Goal: Task Accomplishment & Management: Use online tool/utility

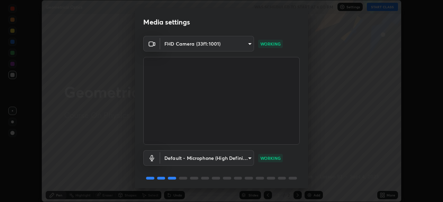
scroll to position [25, 0]
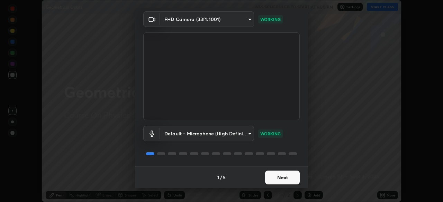
click at [281, 178] on button "Next" at bounding box center [282, 178] width 35 height 14
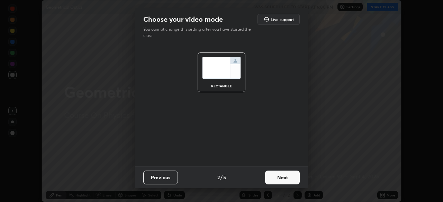
scroll to position [0, 0]
click at [284, 178] on button "Next" at bounding box center [282, 178] width 35 height 14
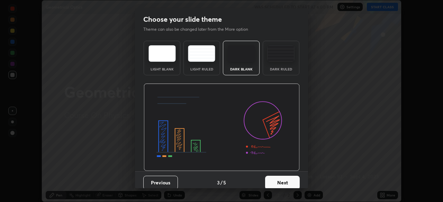
click at [287, 183] on button "Next" at bounding box center [282, 183] width 35 height 14
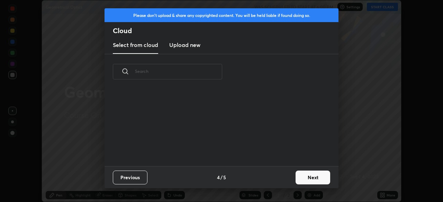
scroll to position [77, 222]
click at [313, 178] on button "Next" at bounding box center [312, 178] width 35 height 14
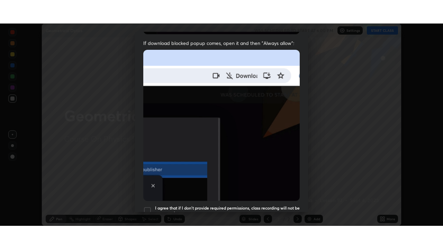
scroll to position [166, 0]
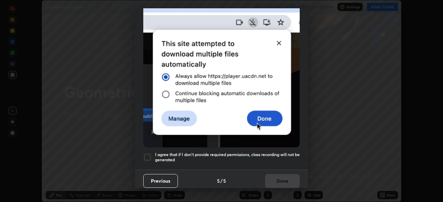
click at [149, 155] on div at bounding box center [147, 157] width 8 height 8
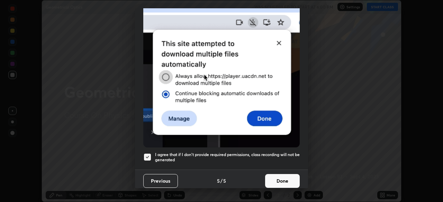
click at [282, 176] on button "Done" at bounding box center [282, 181] width 35 height 14
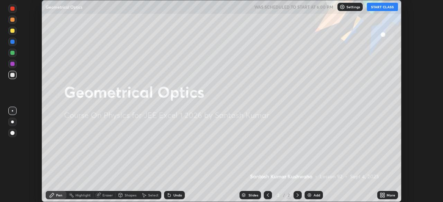
click at [378, 9] on button "START CLASS" at bounding box center [382, 7] width 31 height 8
click at [310, 196] on img at bounding box center [309, 196] width 6 height 6
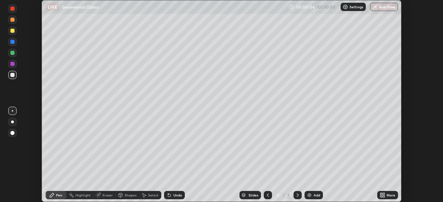
click at [384, 196] on icon at bounding box center [383, 197] width 2 height 2
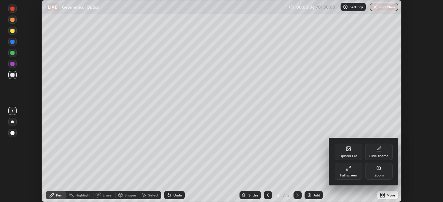
click at [349, 169] on icon at bounding box center [348, 169] width 6 height 6
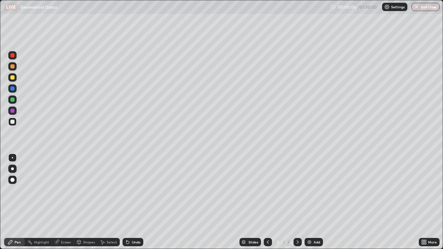
scroll to position [249, 443]
click at [12, 122] on div at bounding box center [12, 122] width 4 height 4
click at [18, 202] on div "Pen" at bounding box center [18, 241] width 6 height 3
click at [13, 121] on div at bounding box center [12, 122] width 4 height 4
click at [12, 111] on div at bounding box center [12, 111] width 4 height 4
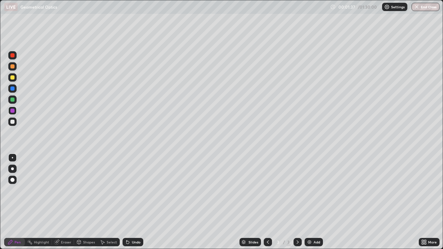
click at [13, 57] on div at bounding box center [12, 55] width 4 height 4
click at [12, 122] on div at bounding box center [12, 122] width 4 height 4
click at [13, 77] on div at bounding box center [12, 77] width 4 height 4
click at [12, 121] on div at bounding box center [12, 122] width 4 height 4
click at [13, 121] on div at bounding box center [12, 122] width 4 height 4
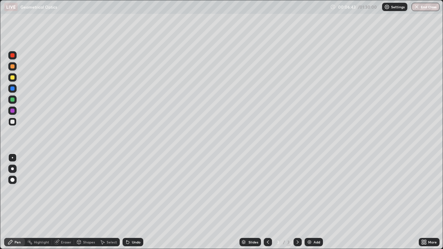
click at [129, 202] on icon at bounding box center [128, 242] width 6 height 6
click at [127, 202] on icon at bounding box center [127, 242] width 3 height 3
click at [309, 202] on img at bounding box center [309, 242] width 6 height 6
click at [267, 202] on icon at bounding box center [268, 241] width 2 height 3
click at [297, 202] on icon at bounding box center [297, 241] width 2 height 3
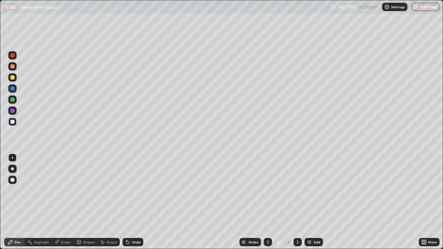
click at [429, 202] on div "More" at bounding box center [428, 242] width 21 height 14
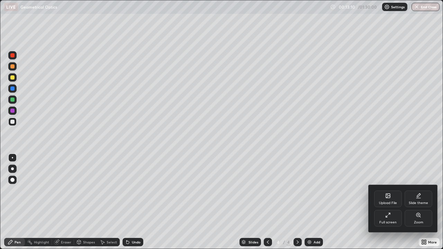
click at [430, 202] on div at bounding box center [221, 124] width 443 height 249
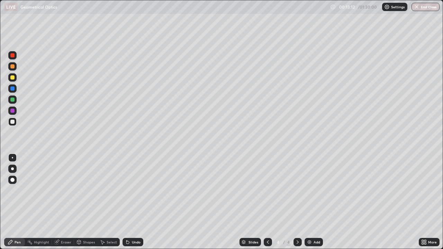
click at [430, 202] on div "More" at bounding box center [428, 242] width 21 height 14
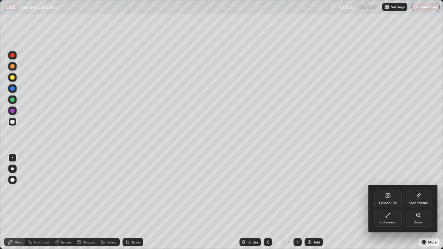
click at [357, 202] on div at bounding box center [221, 124] width 443 height 249
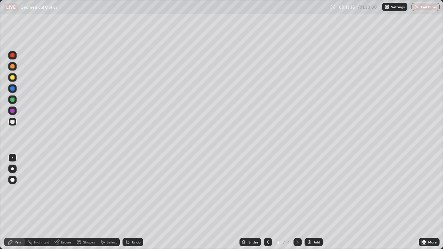
click at [19, 202] on div "Pen" at bounding box center [18, 241] width 6 height 3
click at [400, 202] on div "Slides 4 / 4 Add" at bounding box center [280, 242] width 275 height 14
click at [399, 202] on div "Slides 4 / 4 Add" at bounding box center [280, 242] width 275 height 14
click at [400, 202] on div "Slides 4 / 4 Add" at bounding box center [280, 242] width 275 height 14
click at [308, 202] on img at bounding box center [309, 242] width 6 height 6
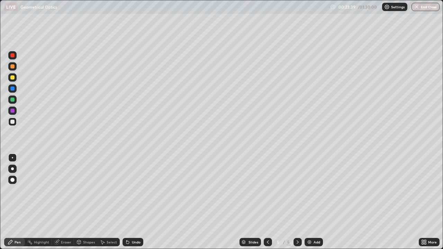
click at [308, 202] on img at bounding box center [309, 242] width 6 height 6
click at [18, 202] on div "Pen" at bounding box center [14, 242] width 21 height 8
click at [13, 121] on div at bounding box center [12, 122] width 4 height 4
click at [127, 202] on icon at bounding box center [127, 242] width 3 height 3
click at [125, 202] on icon at bounding box center [128, 242] width 6 height 6
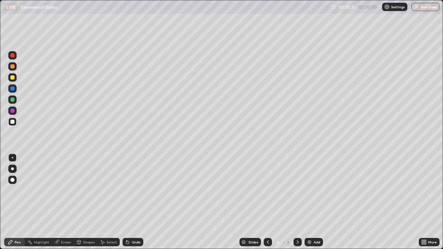
click at [126, 202] on div "Undo" at bounding box center [132, 242] width 21 height 8
click at [125, 202] on div "Undo" at bounding box center [132, 242] width 21 height 8
click at [127, 202] on icon at bounding box center [128, 242] width 6 height 6
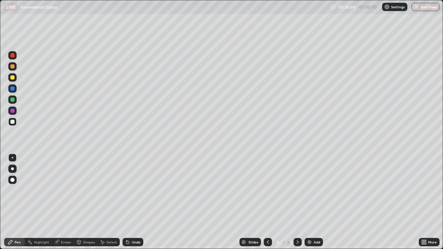
click at [13, 100] on div at bounding box center [12, 100] width 4 height 4
click at [11, 122] on div at bounding box center [12, 122] width 4 height 4
click at [12, 78] on div at bounding box center [12, 77] width 4 height 4
click at [308, 202] on img at bounding box center [309, 242] width 6 height 6
click at [12, 99] on div at bounding box center [12, 100] width 4 height 4
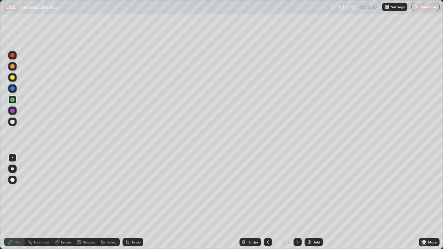
click at [12, 121] on div at bounding box center [12, 122] width 4 height 4
click at [13, 77] on div at bounding box center [12, 77] width 4 height 4
click at [310, 202] on img at bounding box center [309, 242] width 6 height 6
click at [128, 202] on icon at bounding box center [127, 242] width 3 height 3
click at [127, 202] on icon at bounding box center [127, 242] width 3 height 3
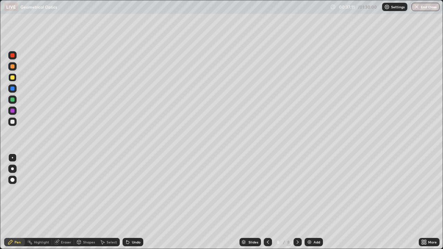
click at [12, 121] on div at bounding box center [12, 122] width 4 height 4
click at [12, 77] on div at bounding box center [12, 77] width 4 height 4
click at [13, 100] on div at bounding box center [12, 100] width 4 height 4
click at [12, 125] on div at bounding box center [12, 122] width 8 height 8
click at [182, 12] on div "LIVE Geometrical Optics" at bounding box center [165, 7] width 323 height 14
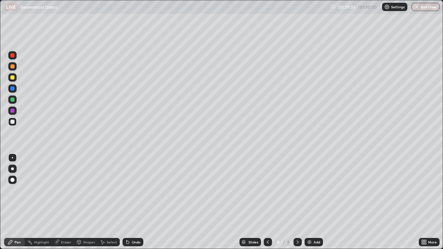
click at [188, 10] on div "LIVE Geometrical Optics" at bounding box center [165, 7] width 323 height 14
click at [194, 8] on div "LIVE Geometrical Optics" at bounding box center [165, 7] width 323 height 14
click at [202, 5] on div "LIVE Geometrical Optics" at bounding box center [165, 7] width 323 height 14
click at [180, 10] on div "LIVE Geometrical Optics" at bounding box center [165, 7] width 323 height 14
click at [179, 10] on div "LIVE Geometrical Optics" at bounding box center [165, 7] width 323 height 14
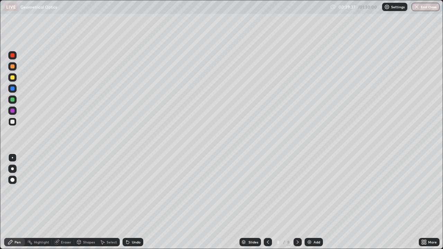
click at [178, 12] on div "LIVE Geometrical Optics" at bounding box center [165, 7] width 323 height 14
click at [178, 11] on div "LIVE Geometrical Optics" at bounding box center [165, 7] width 323 height 14
click at [178, 12] on div "LIVE Geometrical Optics" at bounding box center [165, 7] width 323 height 14
click at [12, 99] on div at bounding box center [12, 100] width 4 height 4
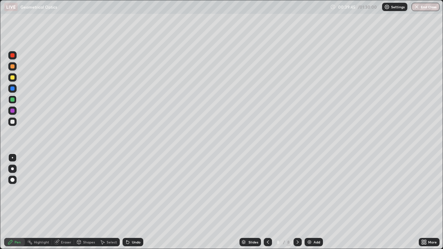
click at [177, 12] on div "LIVE Geometrical Optics" at bounding box center [165, 7] width 323 height 14
click at [178, 13] on div "LIVE Geometrical Optics" at bounding box center [165, 7] width 323 height 14
click at [127, 202] on icon at bounding box center [127, 242] width 3 height 3
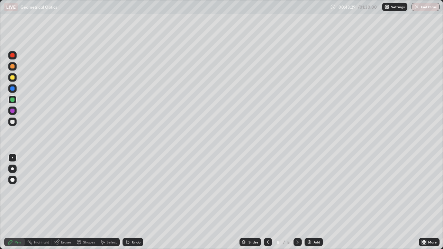
click at [18, 202] on div "Pen" at bounding box center [18, 241] width 6 height 3
click at [103, 202] on icon at bounding box center [103, 242] width 6 height 6
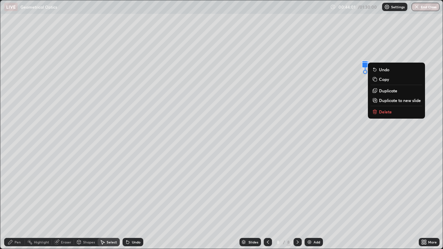
click at [383, 111] on p "Delete" at bounding box center [385, 112] width 13 height 6
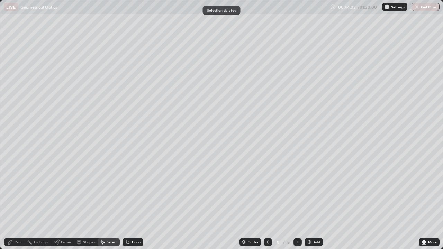
click at [16, 202] on div "Pen" at bounding box center [14, 242] width 21 height 8
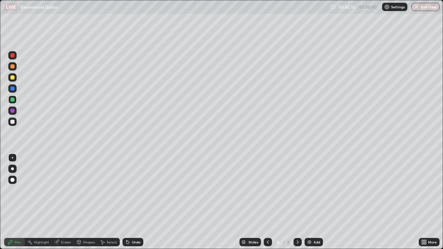
click at [101, 202] on icon at bounding box center [103, 242] width 4 height 4
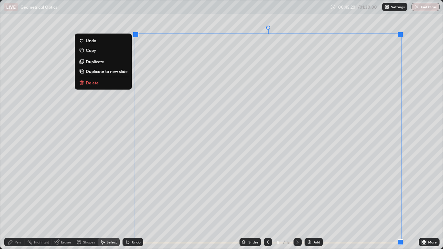
click at [20, 202] on div "Pen" at bounding box center [18, 241] width 6 height 3
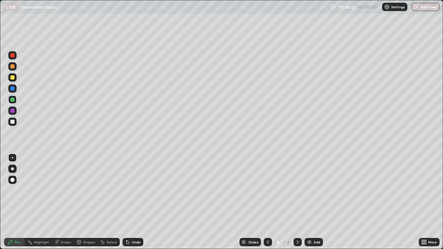
click at [310, 202] on img at bounding box center [309, 242] width 6 height 6
click at [267, 202] on icon at bounding box center [268, 242] width 6 height 6
click at [297, 202] on icon at bounding box center [298, 242] width 6 height 6
click at [12, 122] on div at bounding box center [12, 122] width 4 height 4
click at [14, 77] on div at bounding box center [12, 77] width 4 height 4
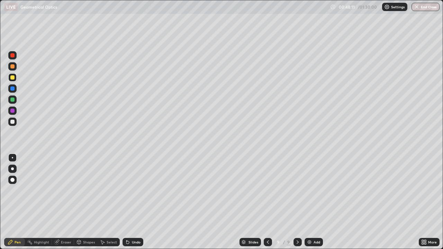
click at [128, 202] on icon at bounding box center [128, 242] width 6 height 6
click at [130, 202] on div "Undo" at bounding box center [132, 242] width 21 height 8
click at [128, 202] on icon at bounding box center [128, 242] width 6 height 6
click at [127, 202] on icon at bounding box center [127, 242] width 3 height 3
click at [129, 202] on div "Undo" at bounding box center [132, 242] width 21 height 8
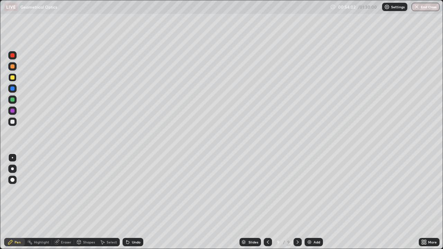
click at [127, 202] on icon at bounding box center [127, 242] width 3 height 3
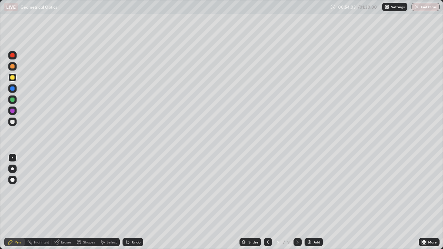
click at [127, 202] on icon at bounding box center [127, 242] width 3 height 3
click at [126, 202] on icon at bounding box center [127, 242] width 3 height 3
click at [127, 202] on icon at bounding box center [127, 242] width 3 height 3
click at [128, 202] on div "Undo" at bounding box center [132, 242] width 21 height 8
click at [127, 202] on div "Undo" at bounding box center [132, 242] width 21 height 8
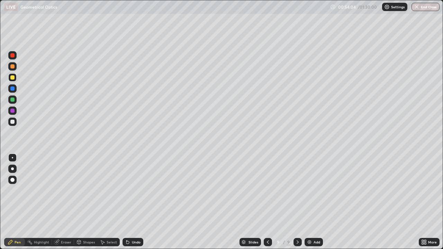
click at [127, 202] on div "Undo" at bounding box center [132, 242] width 21 height 8
click at [127, 202] on icon at bounding box center [128, 242] width 6 height 6
click at [126, 202] on div "Undo" at bounding box center [132, 242] width 21 height 8
click at [125, 202] on div "Undo" at bounding box center [132, 242] width 21 height 8
click at [126, 202] on icon at bounding box center [128, 242] width 6 height 6
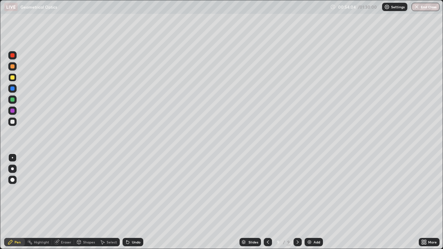
click at [126, 202] on icon at bounding box center [127, 242] width 3 height 3
click at [128, 202] on div "Undo" at bounding box center [132, 242] width 21 height 8
click at [130, 202] on div "Undo" at bounding box center [132, 242] width 21 height 8
click at [131, 202] on div "Undo" at bounding box center [132, 242] width 21 height 8
click at [129, 202] on div "Undo" at bounding box center [132, 242] width 21 height 8
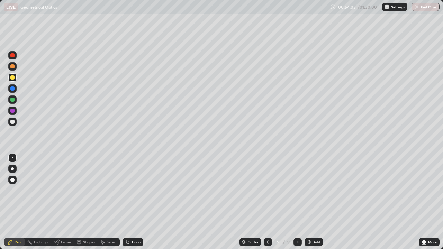
click at [128, 202] on div "Undo" at bounding box center [132, 242] width 21 height 8
click at [127, 202] on div "Undo" at bounding box center [132, 242] width 21 height 8
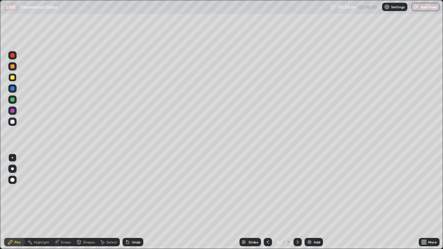
click at [128, 202] on div "Undo" at bounding box center [132, 242] width 21 height 8
click at [308, 202] on img at bounding box center [309, 242] width 6 height 6
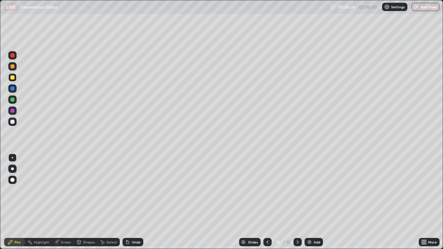
click at [104, 202] on icon at bounding box center [103, 242] width 6 height 6
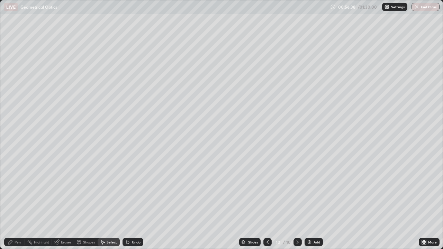
click at [105, 202] on div "Select" at bounding box center [109, 242] width 22 height 8
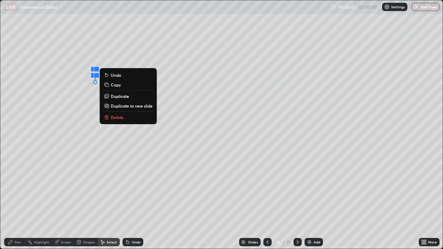
click at [114, 117] on p "Delete" at bounding box center [117, 117] width 13 height 6
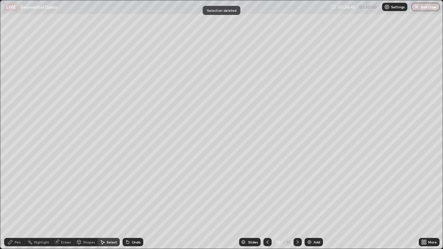
click at [18, 202] on div "Pen" at bounding box center [18, 241] width 6 height 3
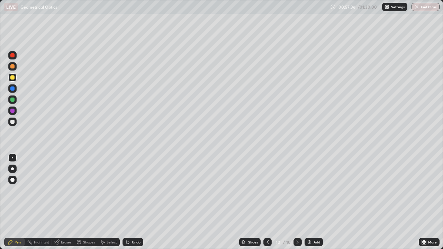
click at [267, 202] on icon at bounding box center [268, 242] width 6 height 6
click at [297, 202] on icon at bounding box center [298, 242] width 6 height 6
click at [297, 202] on icon at bounding box center [297, 241] width 2 height 3
click at [267, 202] on icon at bounding box center [268, 242] width 6 height 6
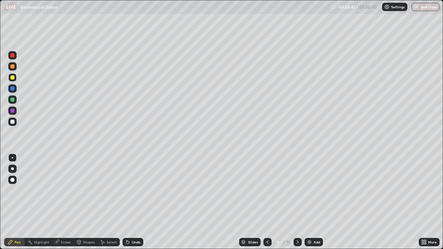
click at [111, 202] on div "Select" at bounding box center [112, 241] width 10 height 3
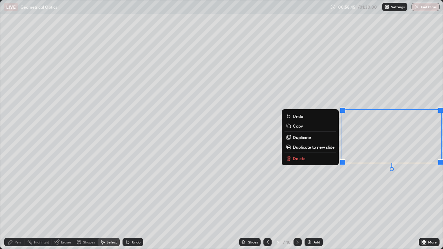
click at [300, 159] on p "Delete" at bounding box center [299, 159] width 13 height 6
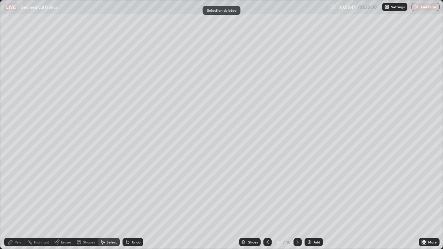
click at [267, 202] on icon at bounding box center [267, 241] width 2 height 3
click at [45, 129] on div "0 ° Undo Copy Duplicate Duplicate to new slide Delete" at bounding box center [221, 124] width 442 height 248
click at [297, 165] on div "0 ° Undo Copy Duplicate Duplicate to new slide Delete" at bounding box center [221, 124] width 442 height 248
click at [302, 164] on div "0 ° Undo Copy Duplicate Duplicate to new slide Delete" at bounding box center [221, 124] width 442 height 248
click at [20, 202] on div "Pen" at bounding box center [18, 241] width 6 height 3
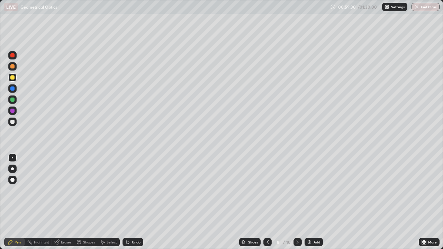
click at [297, 202] on icon at bounding box center [298, 242] width 6 height 6
click at [109, 202] on div "Select" at bounding box center [109, 242] width 22 height 8
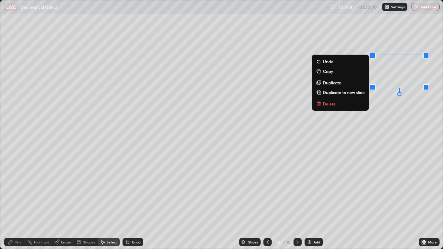
click at [332, 104] on p "Delete" at bounding box center [329, 104] width 13 height 6
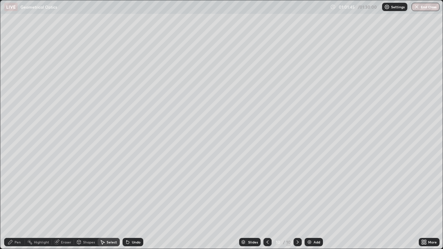
click at [18, 202] on div "Pen" at bounding box center [18, 241] width 6 height 3
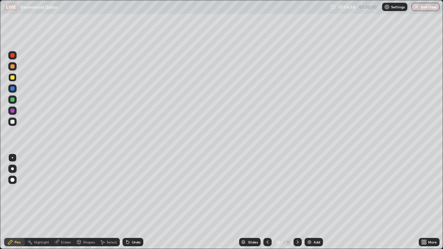
click at [111, 202] on div "Select" at bounding box center [112, 241] width 10 height 3
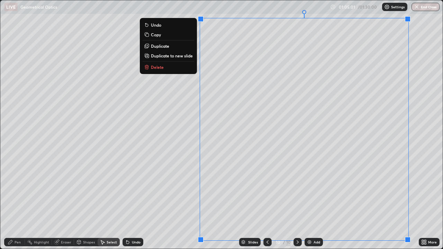
click at [20, 202] on div "Pen" at bounding box center [18, 241] width 6 height 3
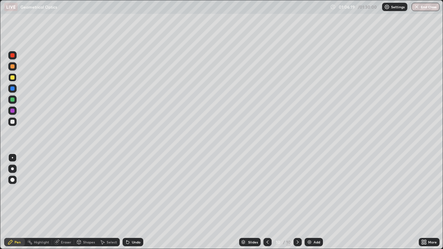
click at [310, 202] on img at bounding box center [309, 242] width 6 height 6
click at [301, 12] on div "LIVE Geometrical Optics" at bounding box center [165, 7] width 323 height 14
click at [129, 202] on div "Undo" at bounding box center [132, 242] width 21 height 8
click at [128, 202] on icon at bounding box center [128, 242] width 6 height 6
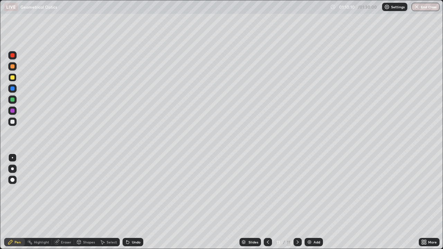
click at [129, 202] on div "Undo" at bounding box center [132, 242] width 21 height 8
click at [130, 202] on div "Undo" at bounding box center [132, 242] width 21 height 8
click at [127, 202] on icon at bounding box center [127, 242] width 3 height 3
click at [129, 202] on div "Undo" at bounding box center [132, 242] width 21 height 8
click at [130, 202] on div "Undo" at bounding box center [132, 242] width 21 height 8
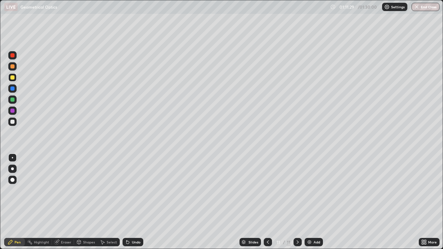
click at [12, 123] on div at bounding box center [12, 122] width 4 height 4
click at [308, 202] on img at bounding box center [309, 242] width 6 height 6
click at [268, 202] on div at bounding box center [268, 242] width 8 height 8
click at [296, 202] on icon at bounding box center [298, 242] width 6 height 6
click at [267, 202] on icon at bounding box center [268, 242] width 6 height 6
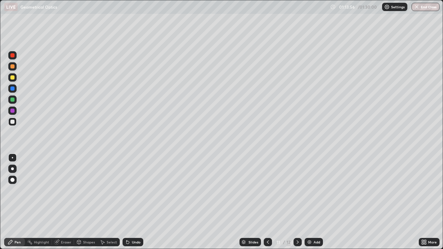
click at [296, 202] on icon at bounding box center [298, 242] width 6 height 6
click at [267, 202] on icon at bounding box center [268, 242] width 6 height 6
click at [297, 202] on icon at bounding box center [298, 242] width 6 height 6
click at [267, 202] on icon at bounding box center [268, 242] width 6 height 6
click at [297, 202] on icon at bounding box center [298, 242] width 6 height 6
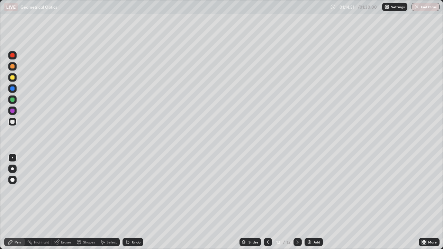
click at [297, 202] on icon at bounding box center [298, 242] width 6 height 6
click at [267, 202] on icon at bounding box center [268, 242] width 6 height 6
click at [296, 202] on icon at bounding box center [298, 242] width 6 height 6
click at [308, 202] on img at bounding box center [309, 242] width 6 height 6
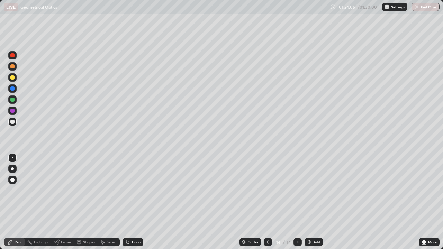
click at [129, 202] on icon at bounding box center [128, 242] width 6 height 6
click at [127, 202] on icon at bounding box center [127, 242] width 3 height 3
click at [128, 202] on icon at bounding box center [128, 242] width 6 height 6
click at [127, 202] on icon at bounding box center [127, 242] width 3 height 3
click at [127, 202] on icon at bounding box center [128, 242] width 6 height 6
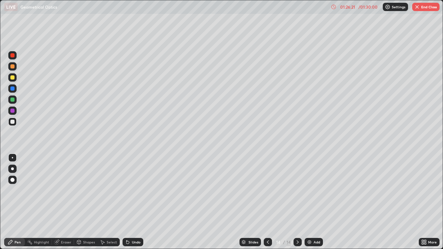
click at [127, 202] on div "Undo" at bounding box center [132, 242] width 21 height 8
click at [428, 10] on button "End Class" at bounding box center [425, 7] width 27 height 8
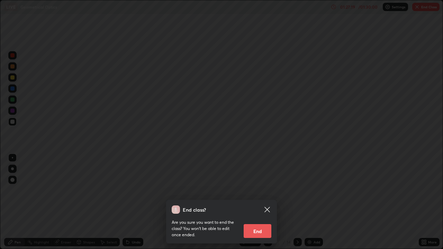
click at [260, 202] on button "End" at bounding box center [257, 231] width 28 height 14
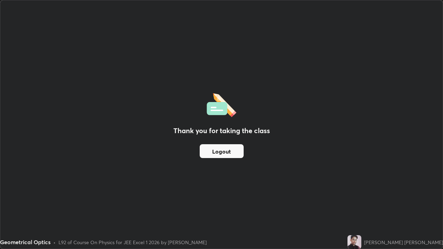
click at [229, 152] on button "Logout" at bounding box center [222, 151] width 44 height 14
